Goal: Information Seeking & Learning: Learn about a topic

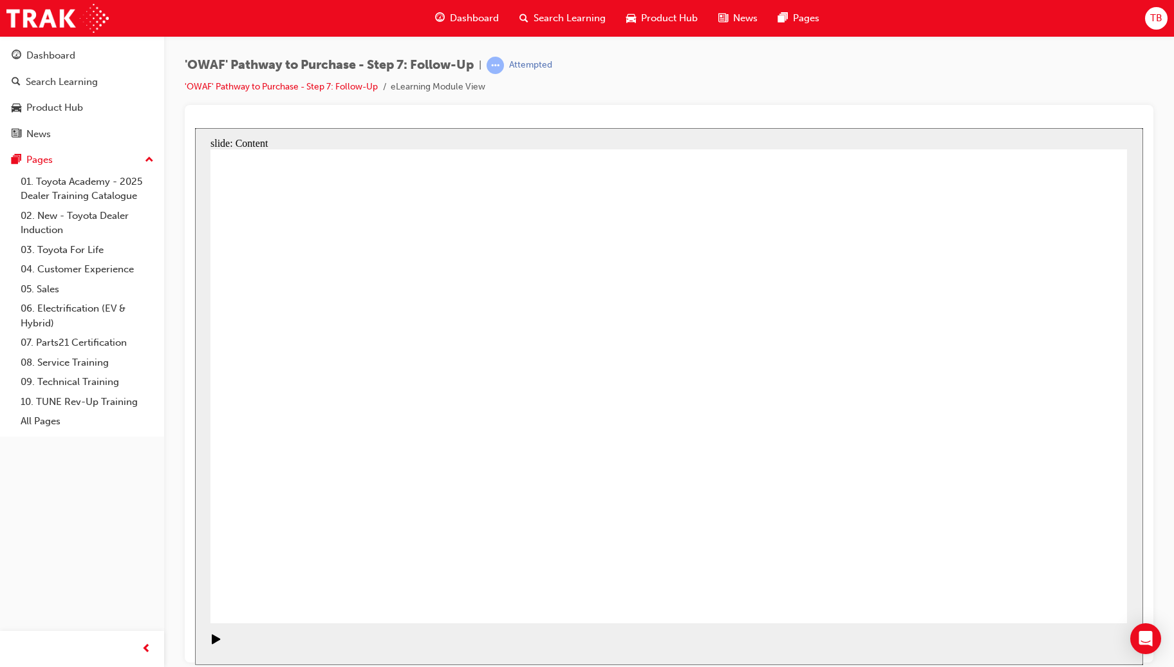
drag, startPoint x: 1087, startPoint y: 602, endPoint x: 1073, endPoint y: 585, distance: 22.4
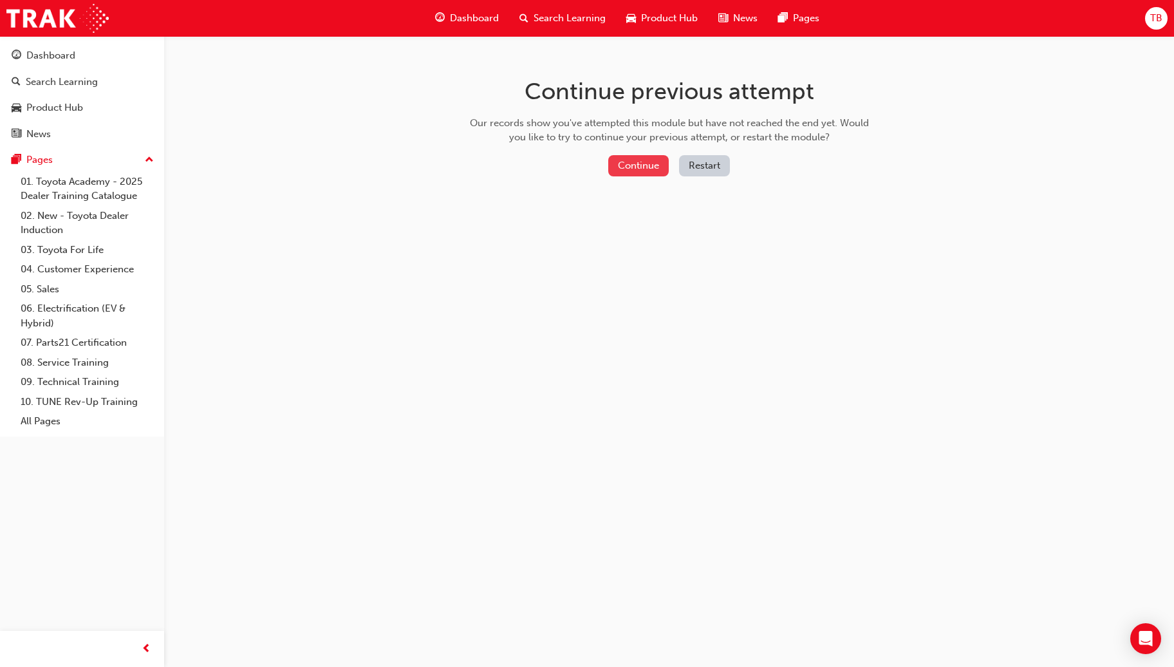
click at [650, 165] on button "Continue" at bounding box center [638, 165] width 60 height 21
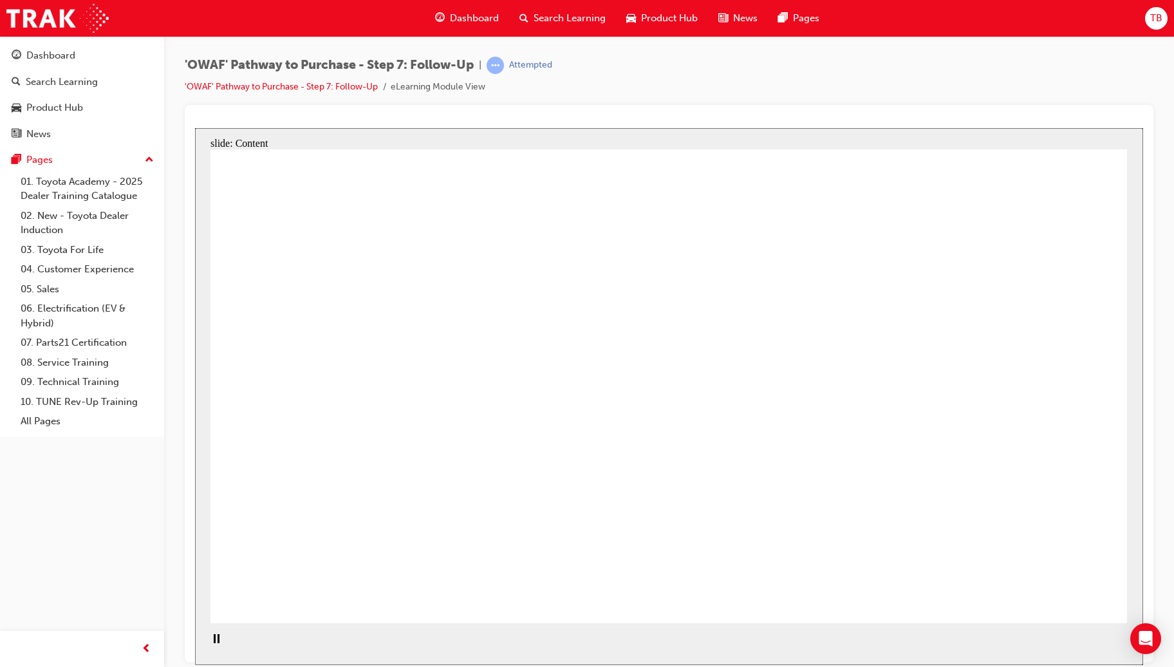
drag, startPoint x: 381, startPoint y: 479, endPoint x: 390, endPoint y: 479, distance: 9.0
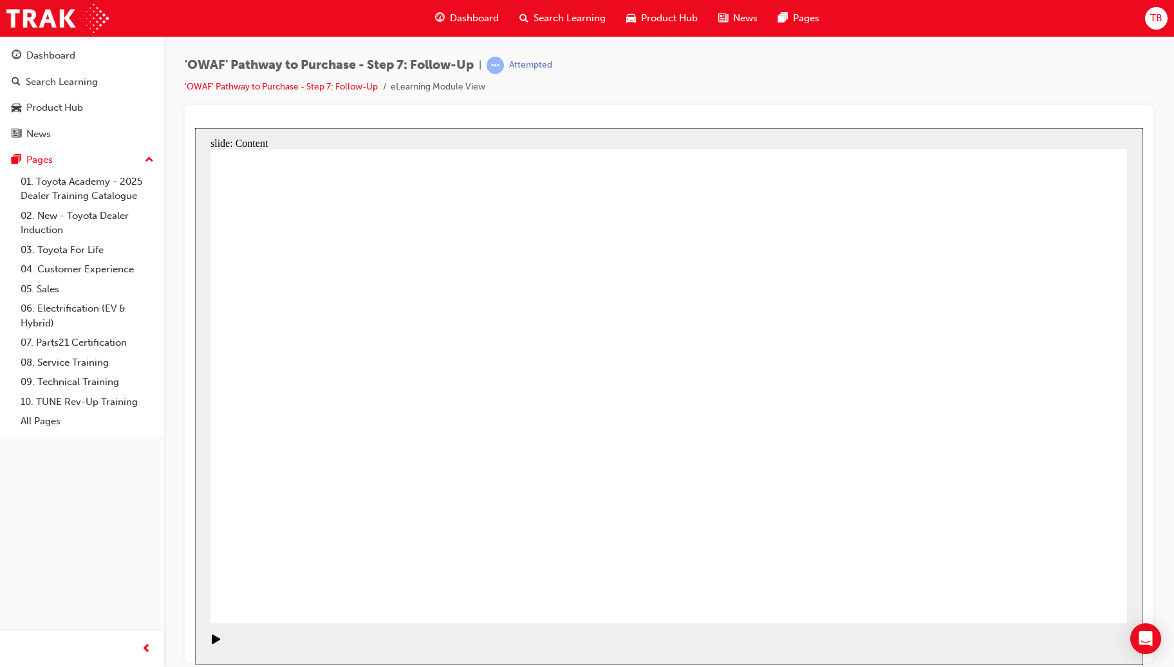
drag, startPoint x: 480, startPoint y: 272, endPoint x: 493, endPoint y: 276, distance: 13.4
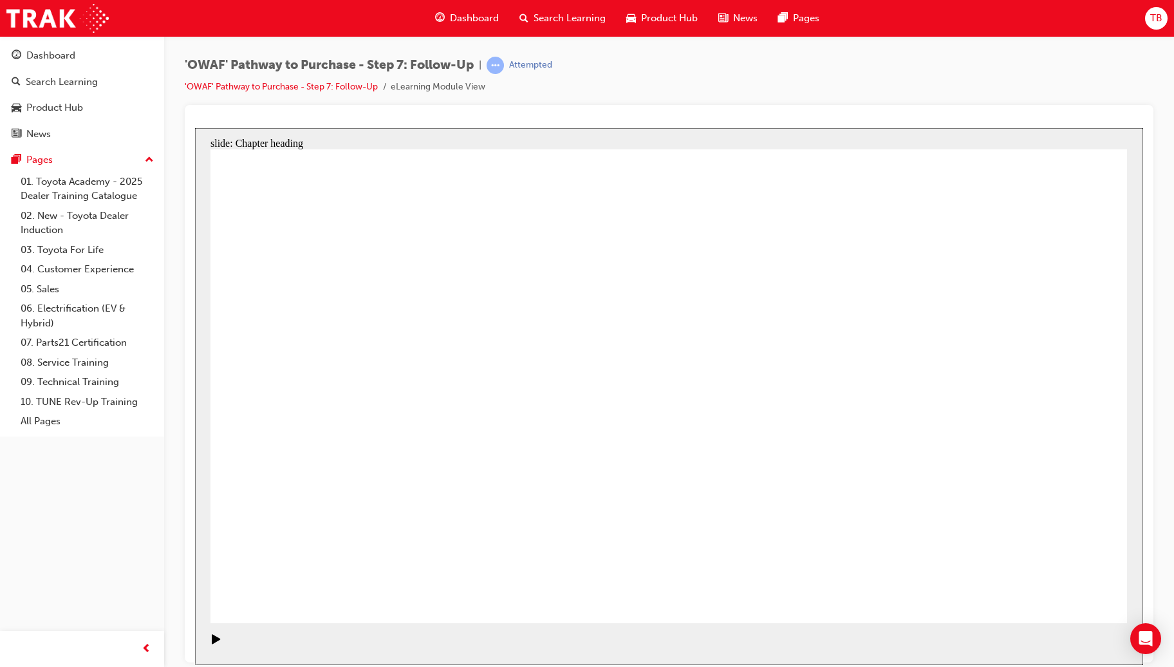
drag, startPoint x: 730, startPoint y: 313, endPoint x: 737, endPoint y: 342, distance: 29.2
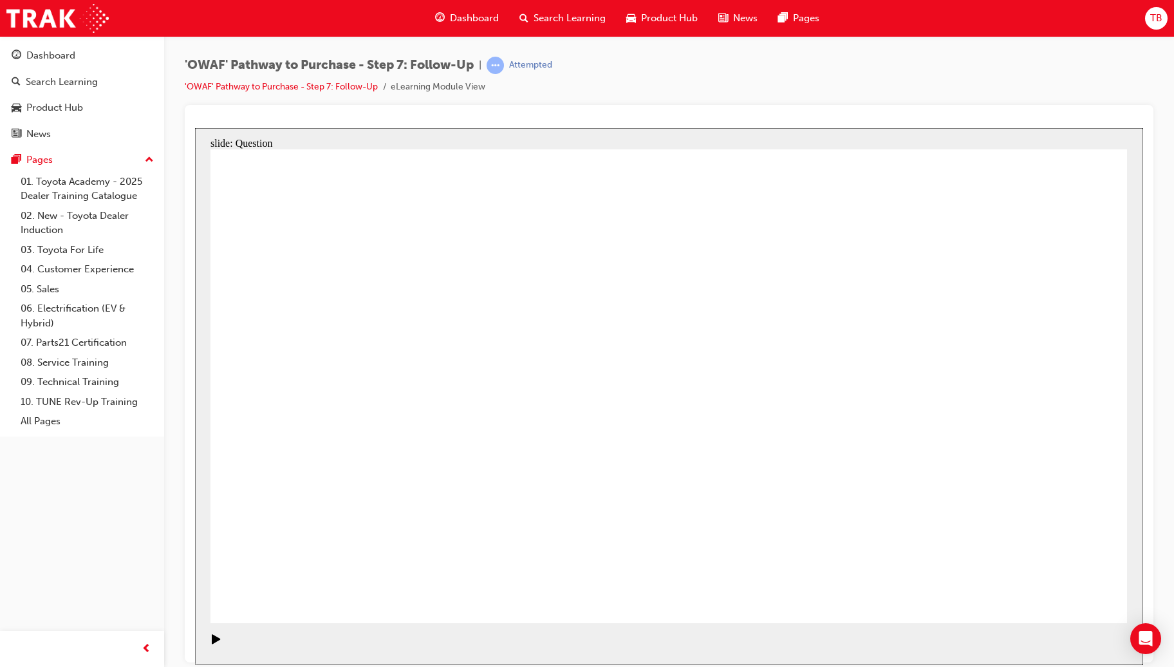
radio input "false"
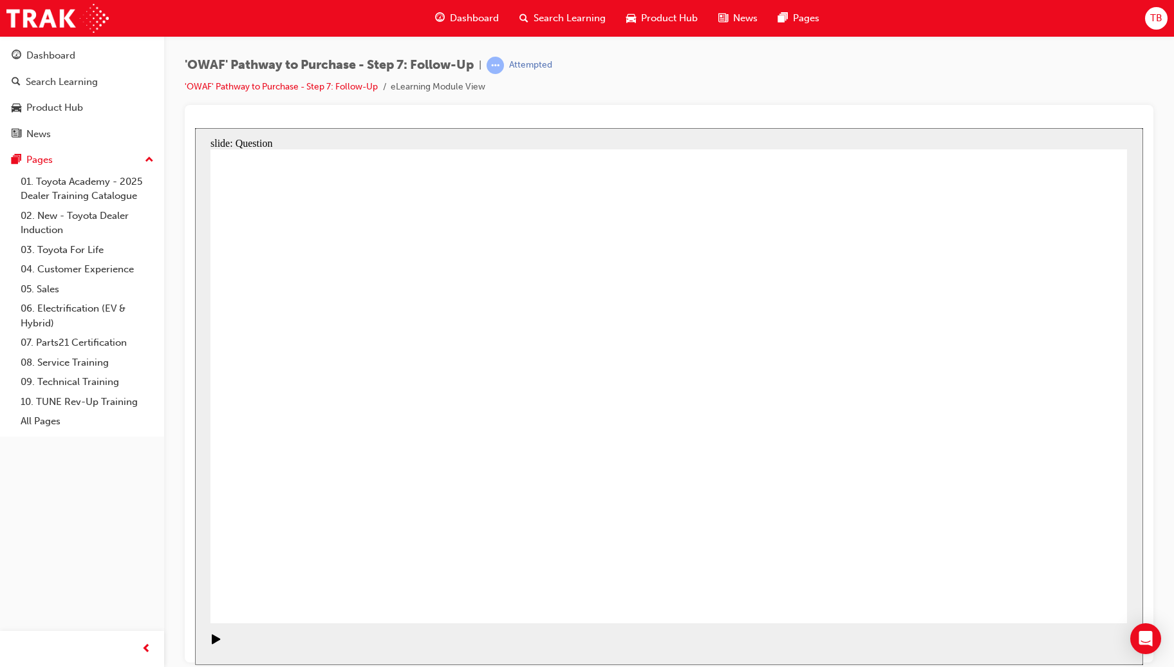
radio input "true"
drag, startPoint x: 519, startPoint y: 508, endPoint x: 531, endPoint y: 508, distance: 12.2
drag, startPoint x: 537, startPoint y: 508, endPoint x: 686, endPoint y: 329, distance: 232.6
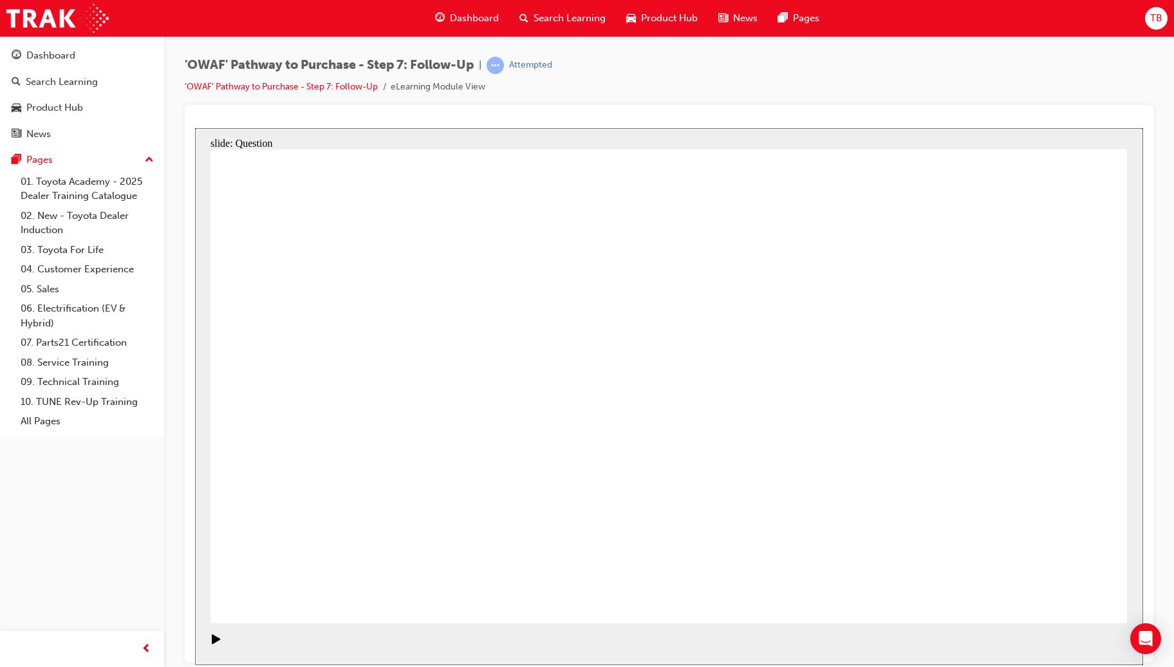
drag, startPoint x: 693, startPoint y: 560, endPoint x: 481, endPoint y: 380, distance: 277.6
drag, startPoint x: 513, startPoint y: 564, endPoint x: 526, endPoint y: 556, distance: 15.3
drag, startPoint x: 808, startPoint y: 505, endPoint x: 485, endPoint y: 420, distance: 334.2
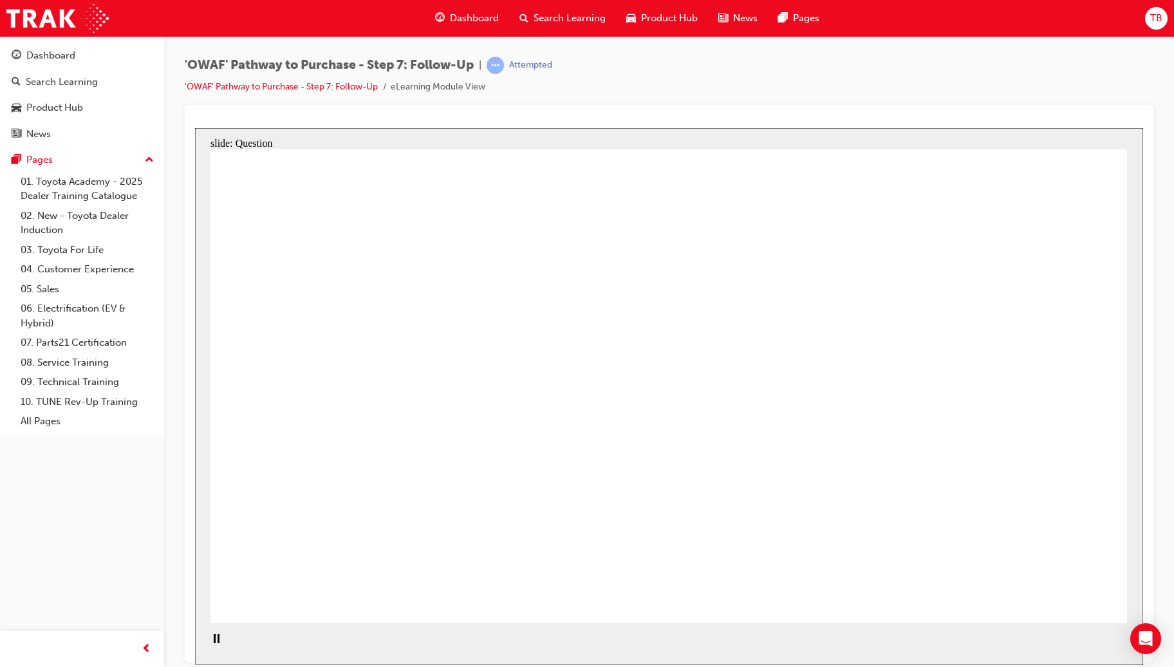
radio input "true"
drag, startPoint x: 665, startPoint y: 456, endPoint x: 661, endPoint y: 464, distance: 9.0
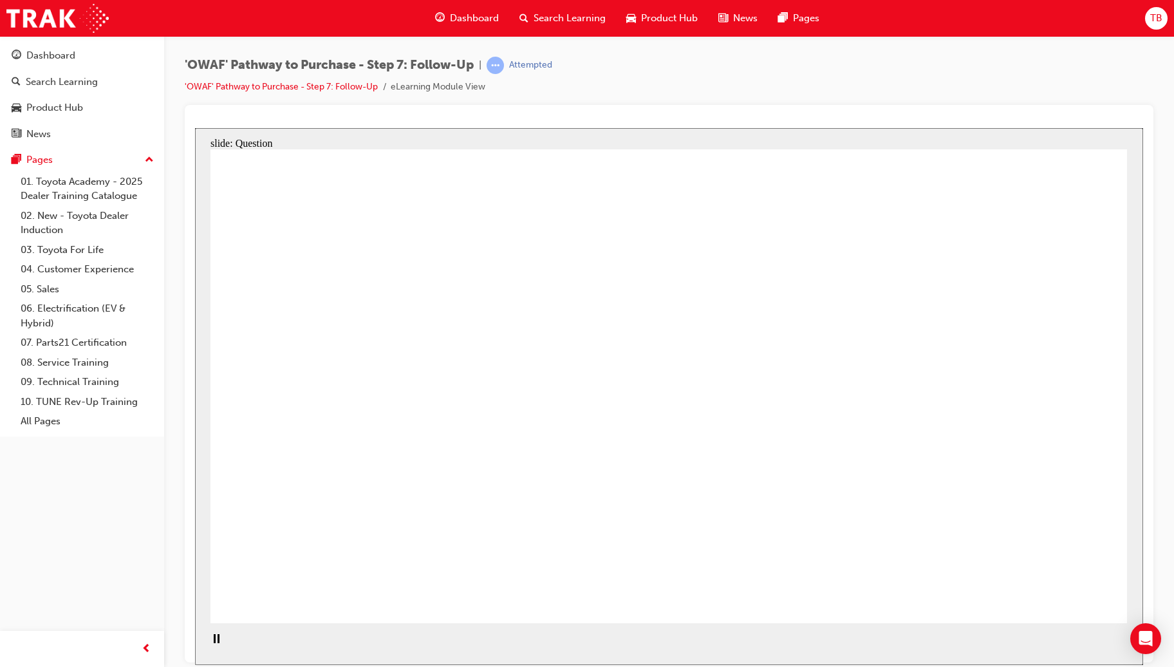
radio input "true"
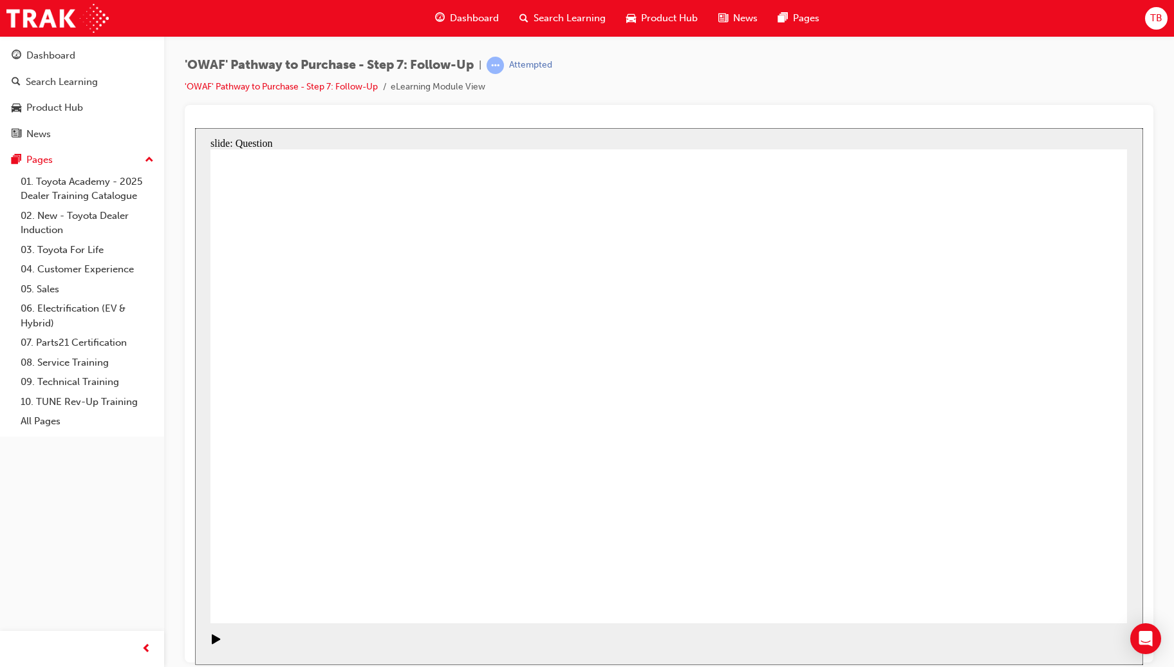
radio input "false"
radio input "true"
